Goal: Task Accomplishment & Management: Use online tool/utility

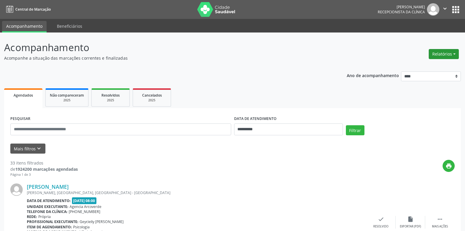
click at [456, 53] on button "Relatórios" at bounding box center [444, 54] width 30 height 10
click at [418, 67] on link "Agendamentos" at bounding box center [427, 67] width 63 height 8
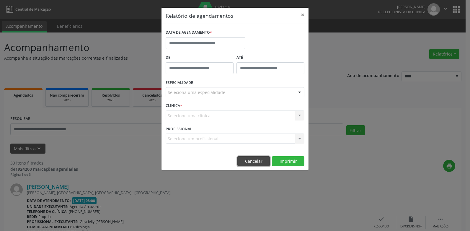
drag, startPoint x: 250, startPoint y: 160, endPoint x: 249, endPoint y: 154, distance: 5.7
click at [249, 160] on button "Cancelar" at bounding box center [253, 161] width 32 height 10
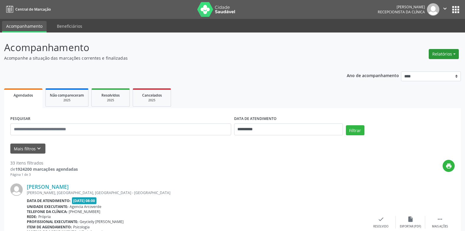
click at [456, 57] on button "Relatórios" at bounding box center [444, 54] width 30 height 10
click at [419, 68] on link "Agendamentos" at bounding box center [427, 67] width 63 height 8
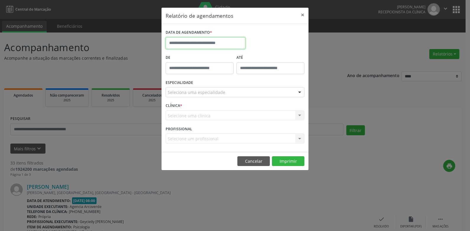
click at [197, 44] on input "text" at bounding box center [206, 43] width 80 height 12
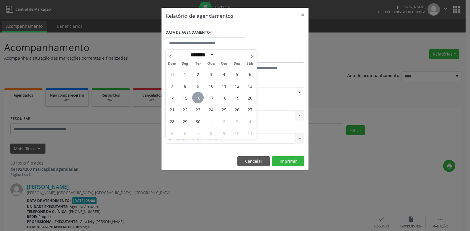
click at [197, 96] on span "16" at bounding box center [198, 98] width 12 height 12
type input "**********"
click at [197, 96] on span "16" at bounding box center [198, 98] width 12 height 12
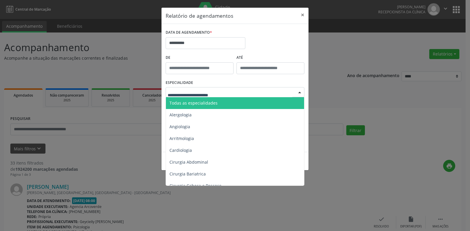
click at [186, 103] on span "Todas as especialidades" at bounding box center [193, 103] width 48 height 6
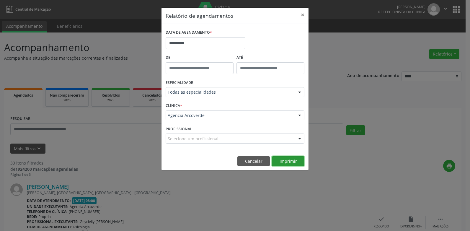
click at [297, 160] on button "Imprimir" at bounding box center [288, 161] width 32 height 10
